Goal: Obtain resource: Obtain resource

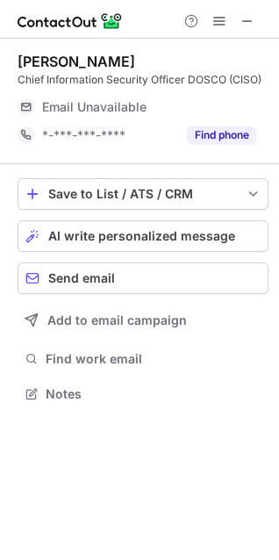
scroll to position [382, 279]
click at [247, 24] on span at bounding box center [248, 21] width 14 height 14
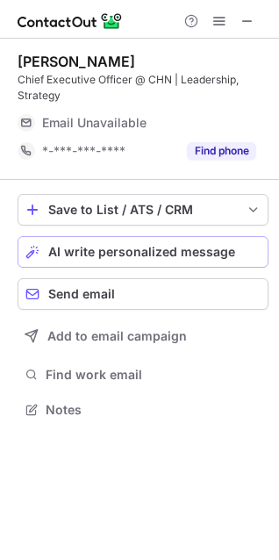
scroll to position [398, 279]
click at [248, 17] on span at bounding box center [248, 21] width 14 height 14
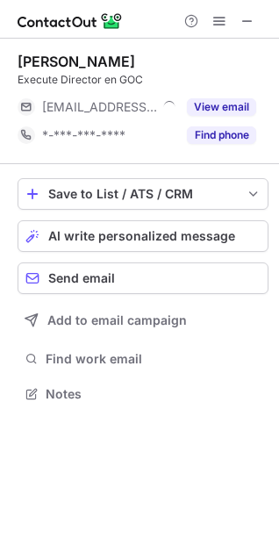
scroll to position [382, 279]
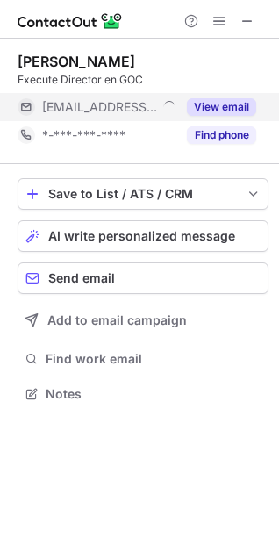
click at [216, 111] on button "View email" at bounding box center [221, 107] width 69 height 18
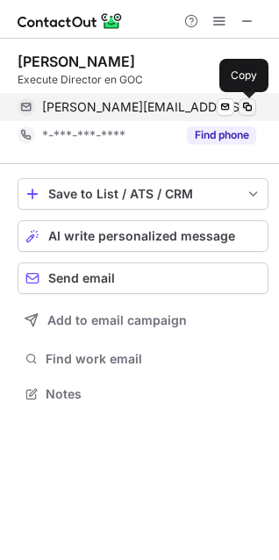
click at [246, 111] on span at bounding box center [248, 107] width 14 height 14
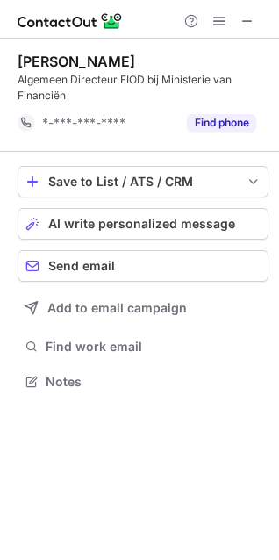
scroll to position [370, 279]
click at [32, 59] on div "Niels Obbink" at bounding box center [77, 62] width 118 height 18
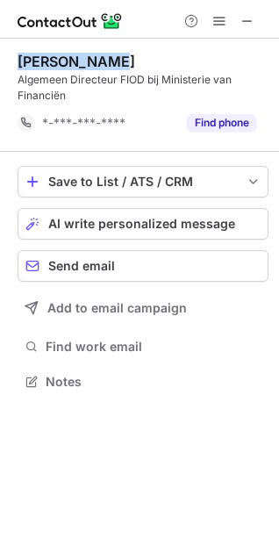
drag, startPoint x: 32, startPoint y: 59, endPoint x: 92, endPoint y: 60, distance: 59.7
click at [92, 60] on div "Niels Obbink" at bounding box center [77, 62] width 118 height 18
copy div "Niels Obbink"
click at [40, 54] on div "Niels Obbink" at bounding box center [77, 62] width 118 height 18
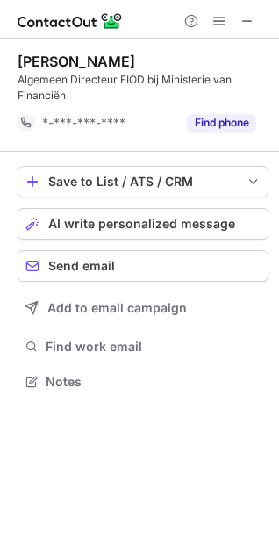
click at [35, 58] on div "Niels Obbink" at bounding box center [77, 62] width 118 height 18
copy div "Niels"
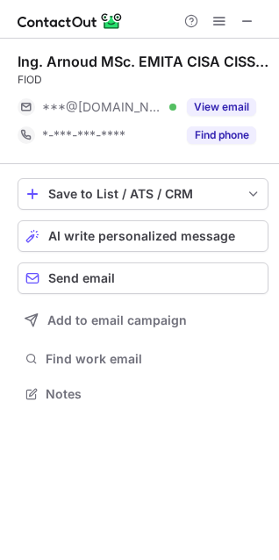
scroll to position [382, 279]
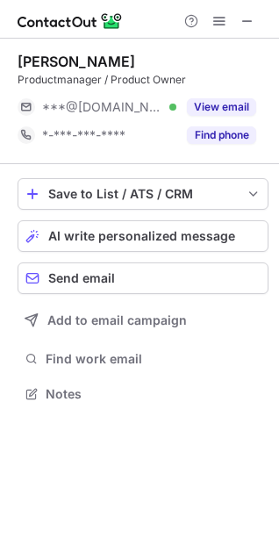
scroll to position [382, 279]
click at [255, 23] on button at bounding box center [247, 21] width 21 height 21
